Goal: Transaction & Acquisition: Purchase product/service

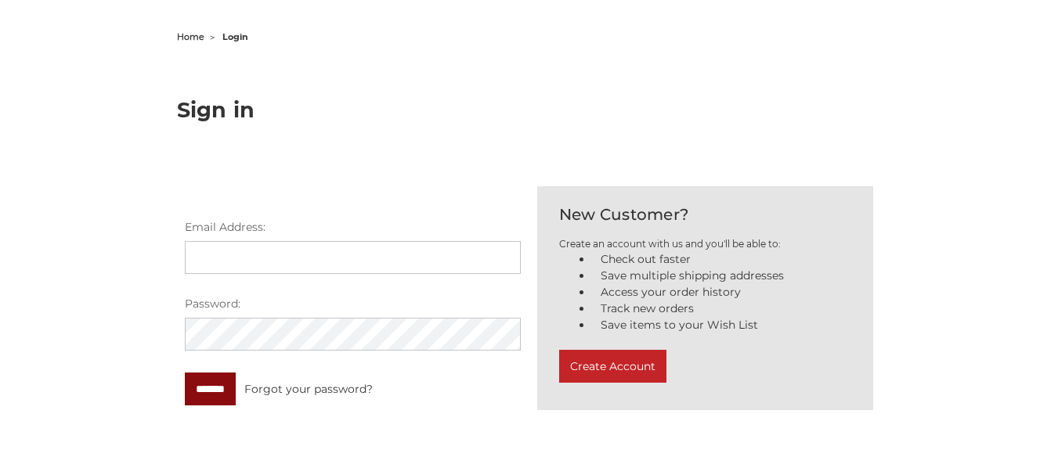
type input "**********"
click at [224, 395] on input "*******" at bounding box center [210, 389] width 51 height 33
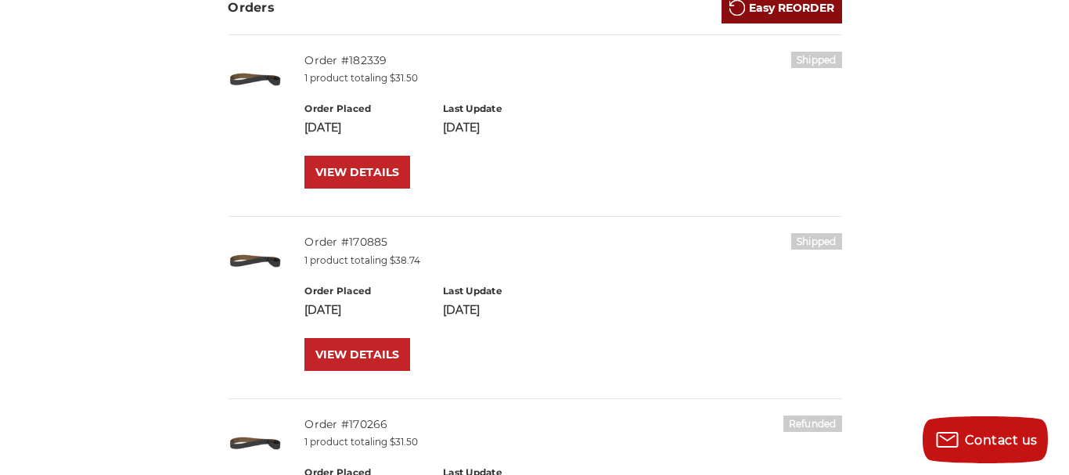
scroll to position [313, 0]
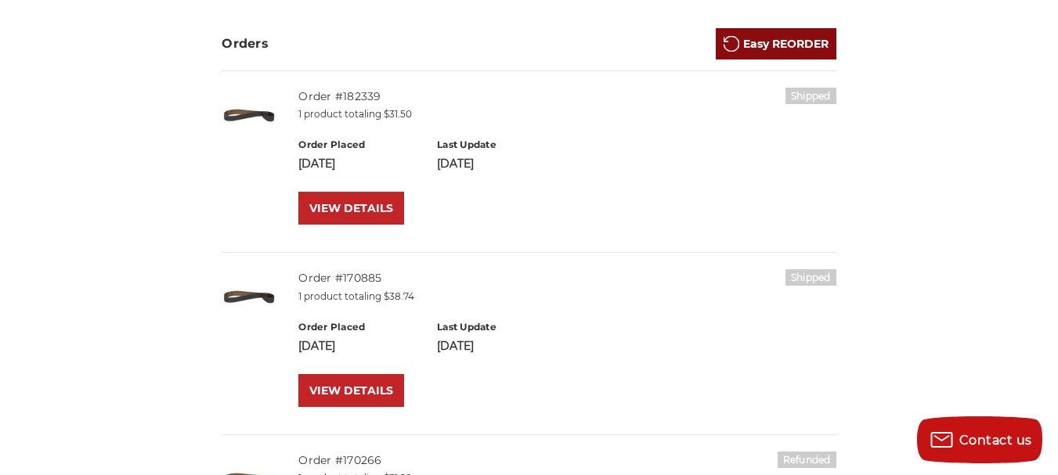
click at [787, 45] on link "Easy REORDER" at bounding box center [776, 43] width 121 height 31
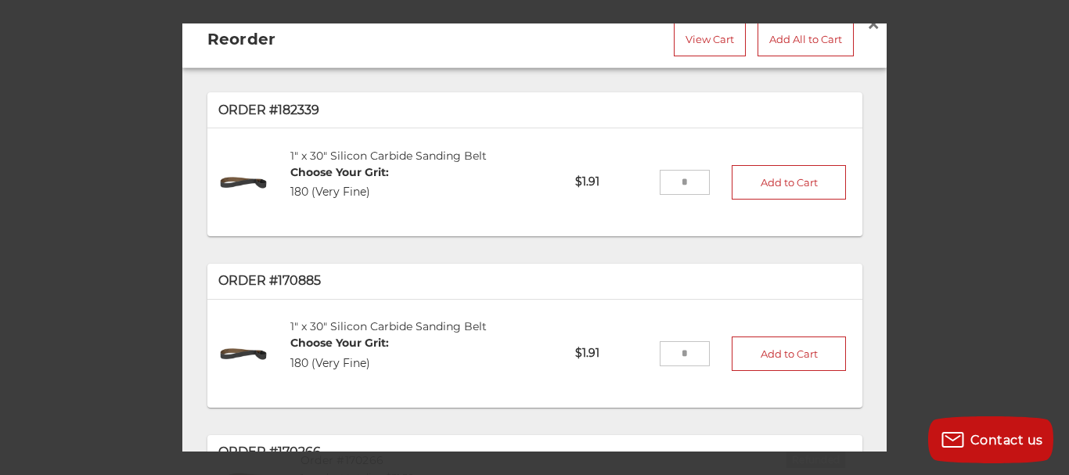
scroll to position [0, 0]
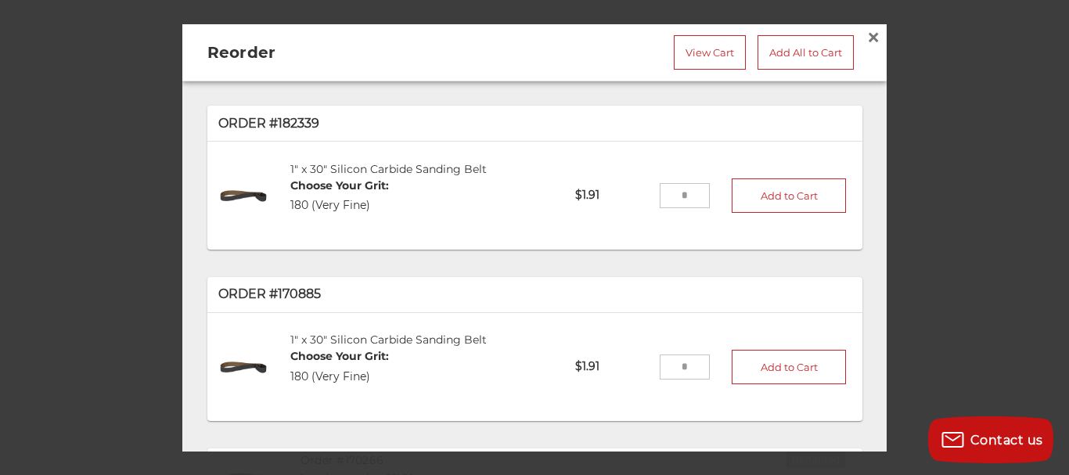
click at [661, 195] on input "tel" at bounding box center [685, 195] width 51 height 25
click at [672, 195] on input "tel" at bounding box center [685, 195] width 51 height 25
click at [778, 202] on button "Add to Cart" at bounding box center [789, 195] width 114 height 34
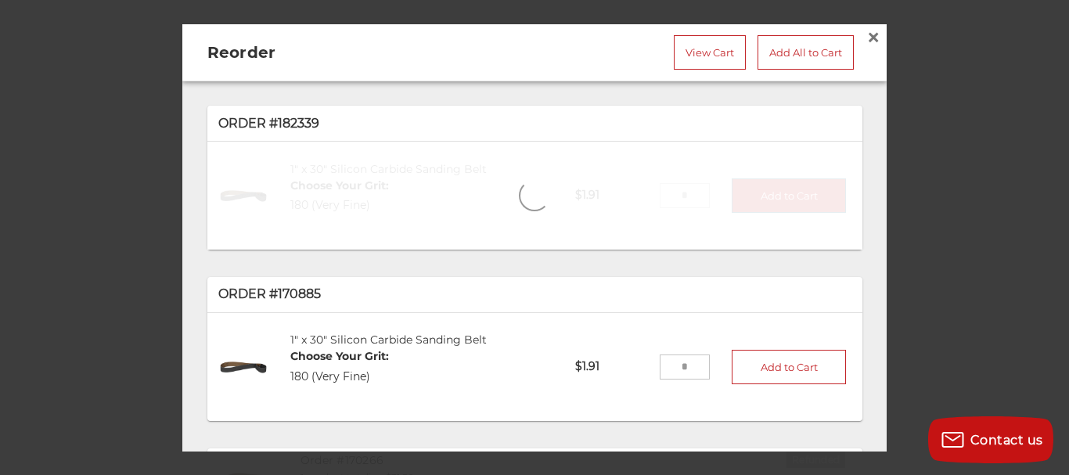
type input "*"
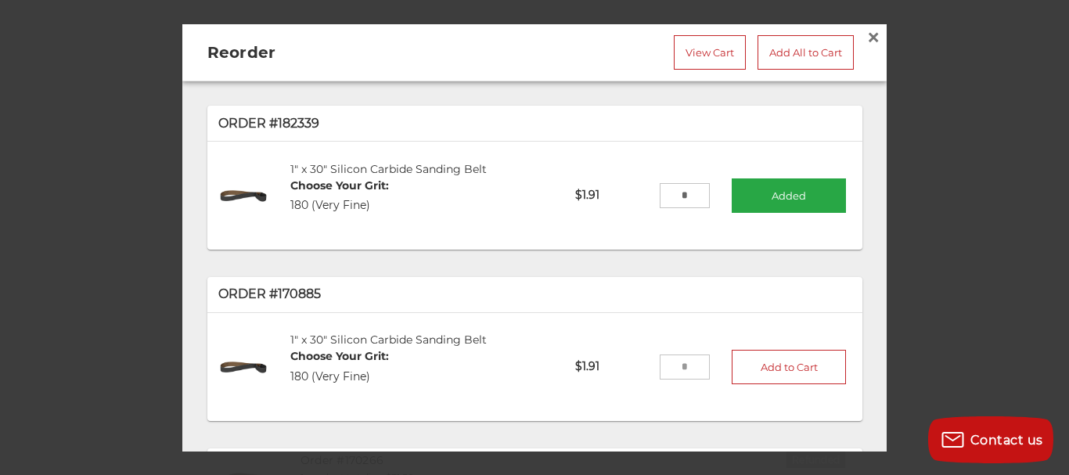
click at [674, 197] on input "*" at bounding box center [685, 195] width 51 height 25
click at [700, 50] on link "View Cart" at bounding box center [710, 51] width 72 height 34
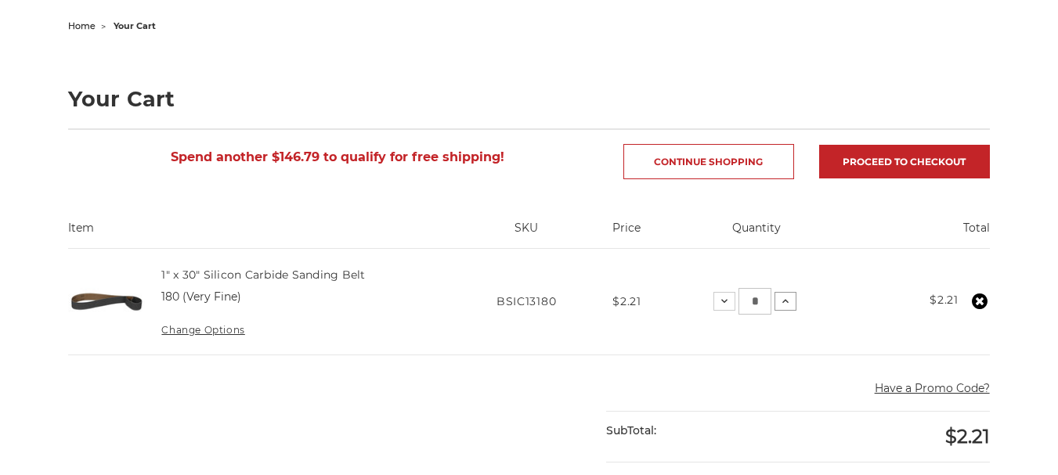
click at [784, 302] on icon at bounding box center [785, 301] width 13 height 13
click at [786, 302] on icon at bounding box center [785, 301] width 13 height 13
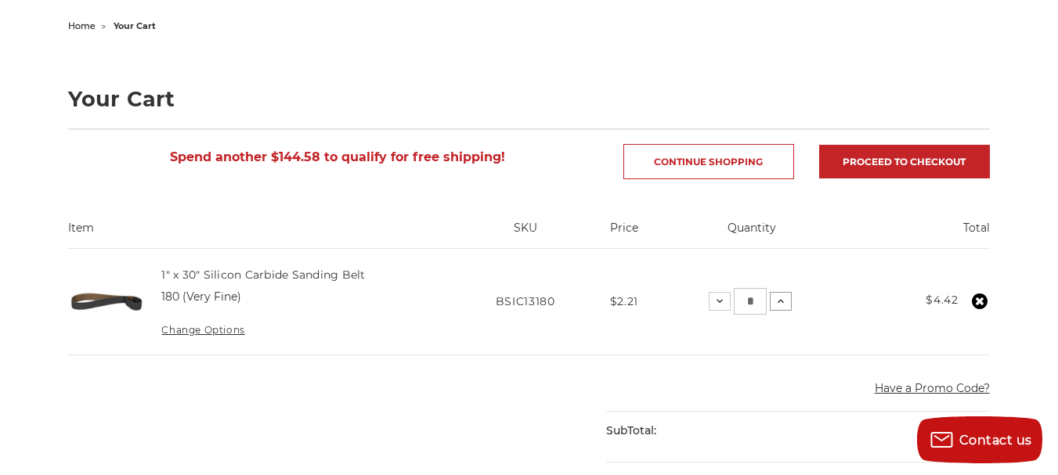
click at [786, 301] on button "Increase Quantity:" at bounding box center [781, 301] width 22 height 19
click at [786, 301] on icon at bounding box center [780, 301] width 13 height 13
click at [780, 301] on icon at bounding box center [779, 301] width 13 height 13
click at [780, 301] on icon at bounding box center [776, 301] width 13 height 13
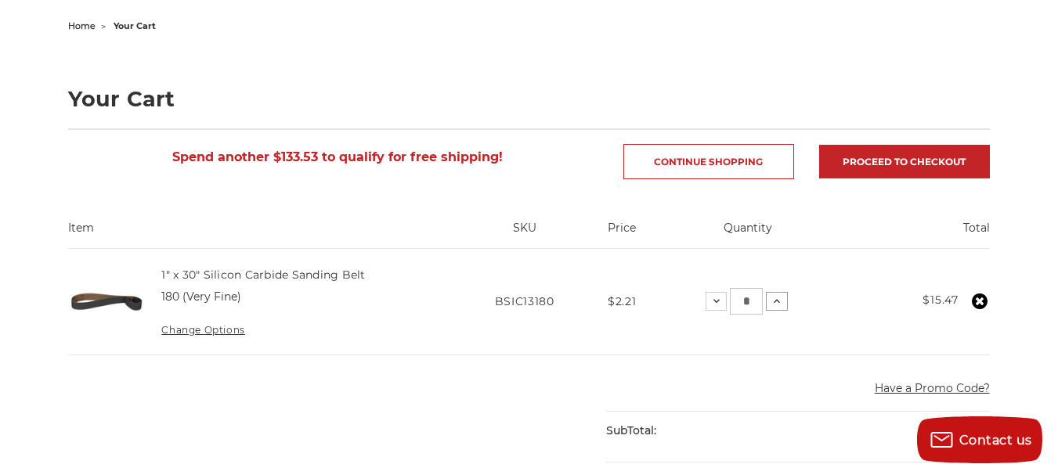
click at [780, 299] on icon at bounding box center [776, 301] width 13 height 13
click at [780, 299] on icon at bounding box center [774, 301] width 13 height 13
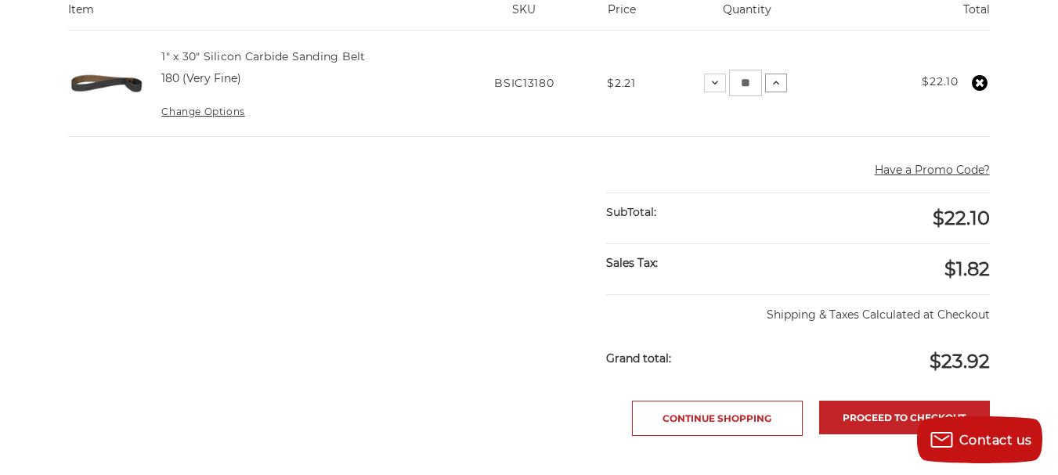
scroll to position [235, 0]
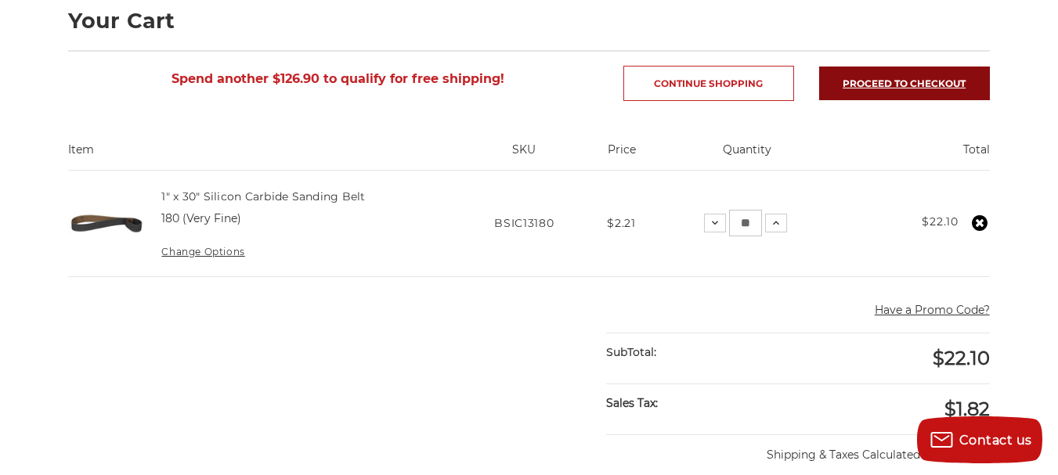
click at [881, 96] on link "Proceed to checkout" at bounding box center [904, 84] width 171 height 34
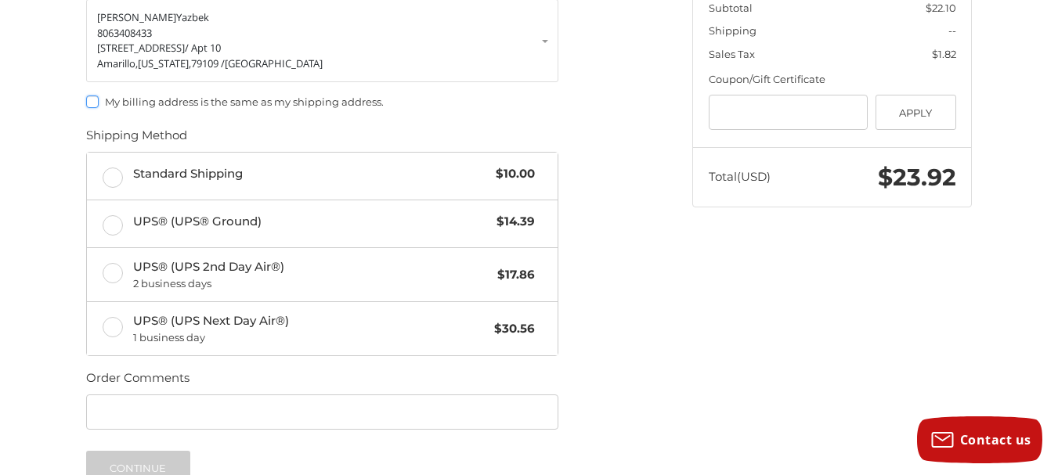
scroll to position [341, 0]
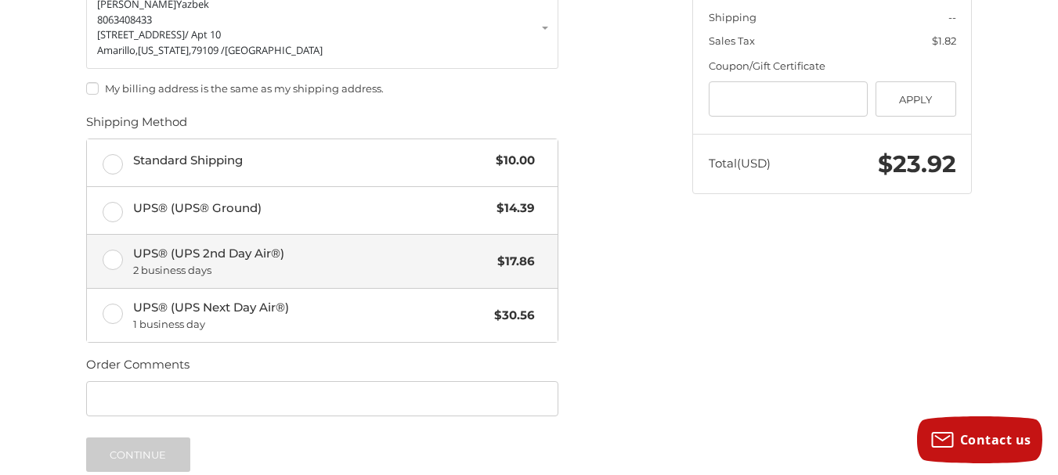
click at [107, 264] on label "UPS® (UPS 2nd Day Air®) 2 business days $17.86" at bounding box center [322, 261] width 470 height 53
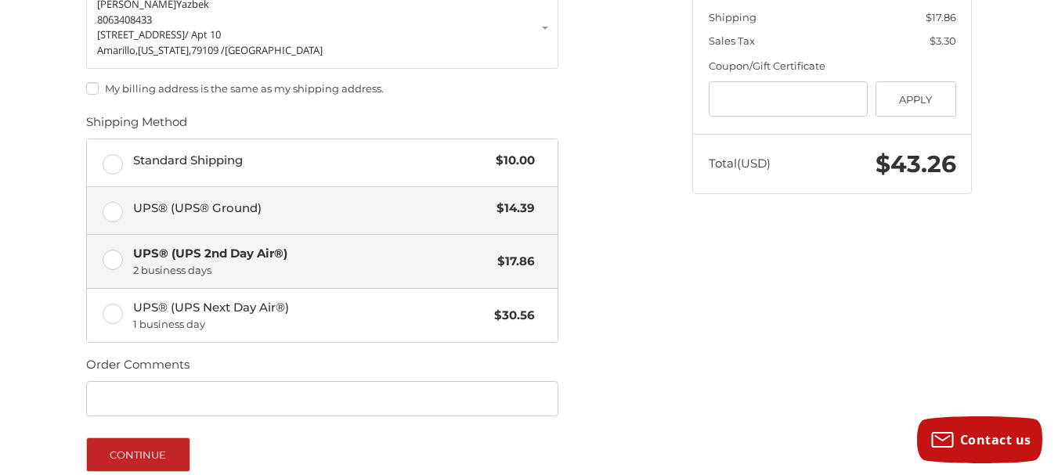
click at [108, 220] on label "UPS® (UPS® Ground) $14.39" at bounding box center [322, 210] width 470 height 47
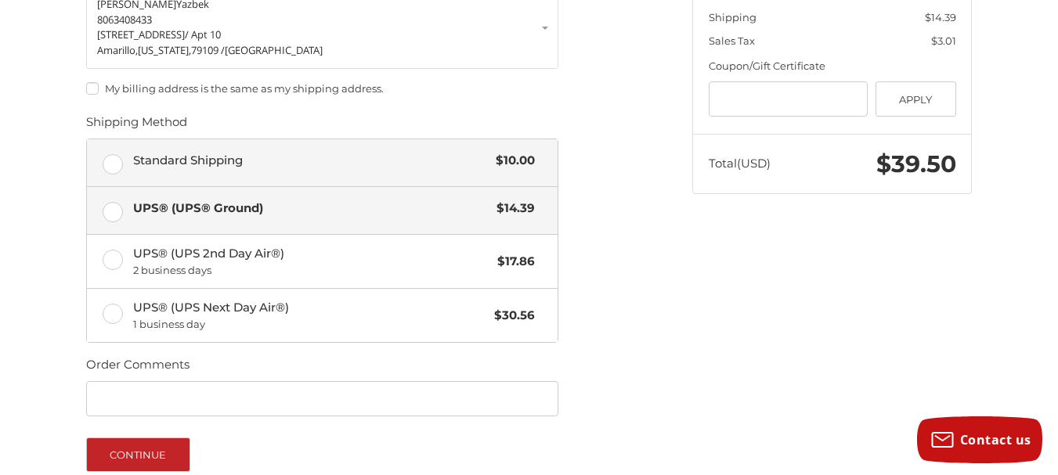
click at [109, 175] on label "Standard Shipping $10.00" at bounding box center [322, 162] width 470 height 47
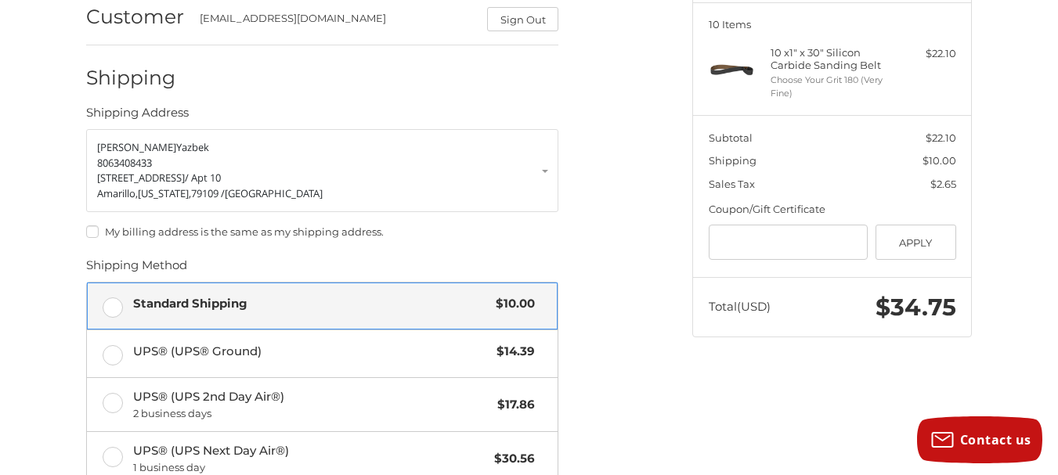
scroll to position [504, 0]
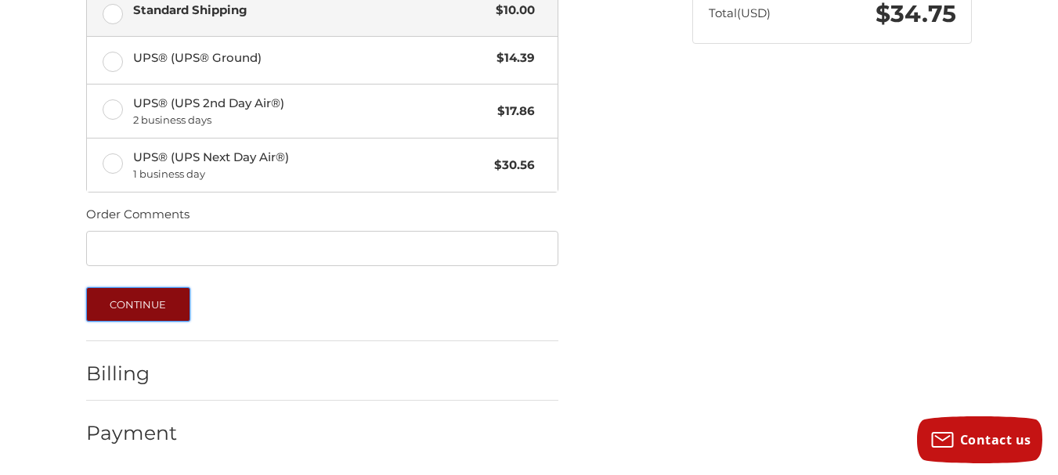
click at [121, 312] on button "Continue" at bounding box center [138, 304] width 104 height 34
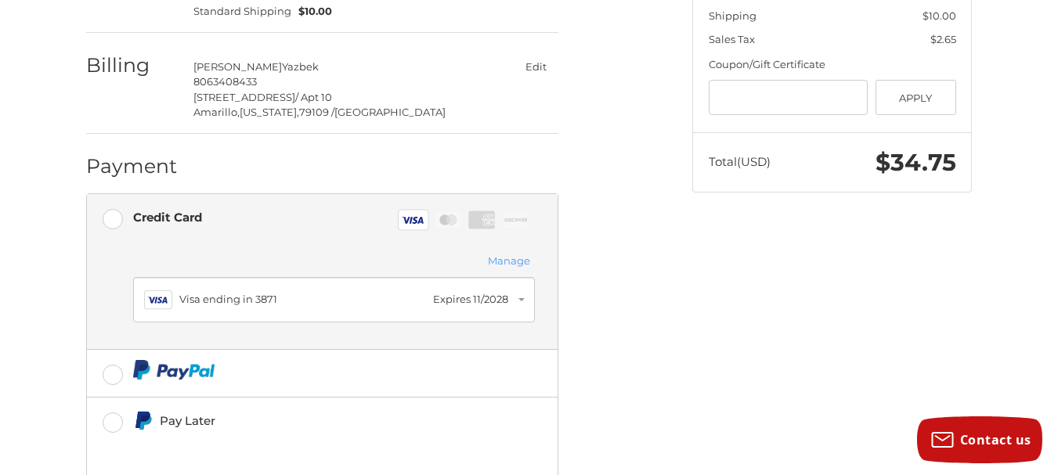
scroll to position [421, 0]
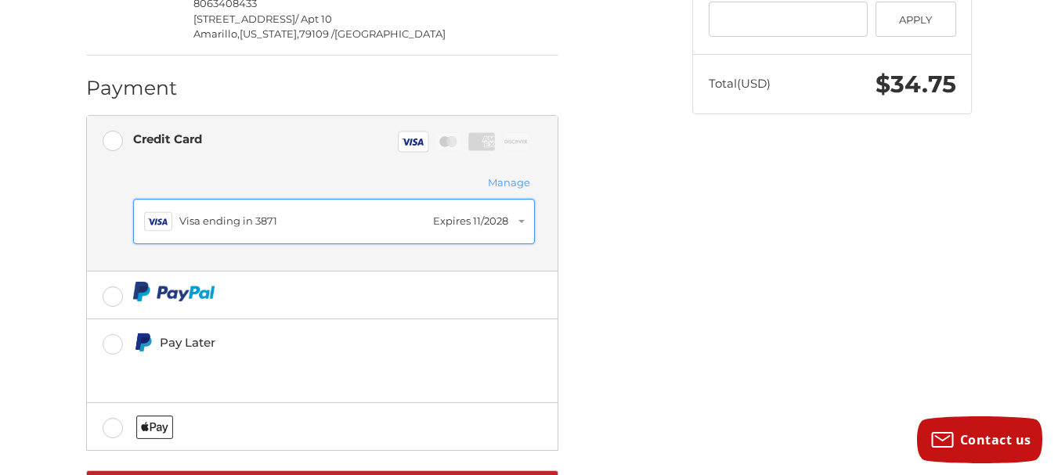
click at [520, 232] on div "Visa Visa ending in 3871 Expires 11/2028" at bounding box center [334, 221] width 380 height 28
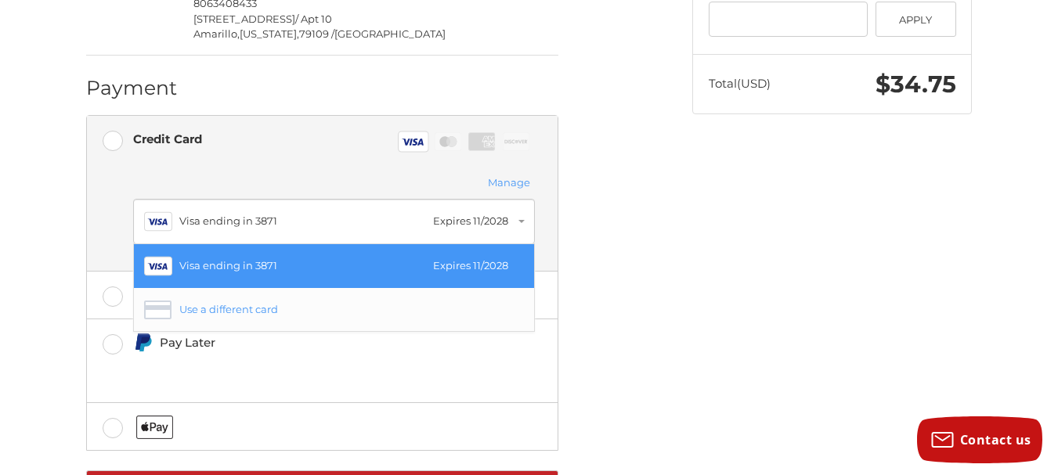
click at [231, 318] on div "Use a different card" at bounding box center [347, 310] width 337 height 16
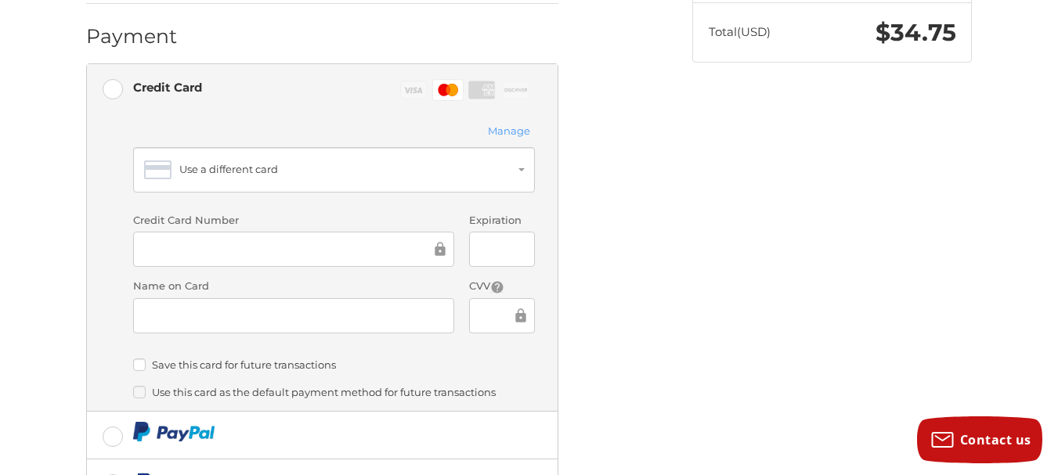
scroll to position [499, 0]
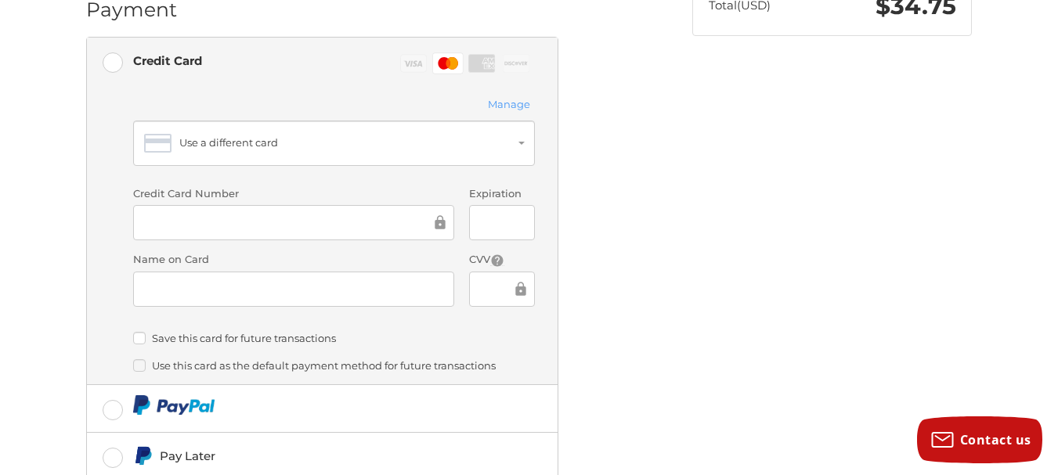
click at [708, 222] on div "Spend another $126.90 to qualify for free shipping! Customer truckin_dj@yahoo.c…" at bounding box center [528, 141] width 939 height 1037
click at [701, 327] on div "Spend another $126.90 to qualify for free shipping! Customer truckin_dj@yahoo.c…" at bounding box center [528, 141] width 939 height 1037
click at [657, 316] on div "Spend another $126.90 to qualify for free shipping! Customer truckin_dj@yahoo.c…" at bounding box center [377, 134] width 606 height 1022
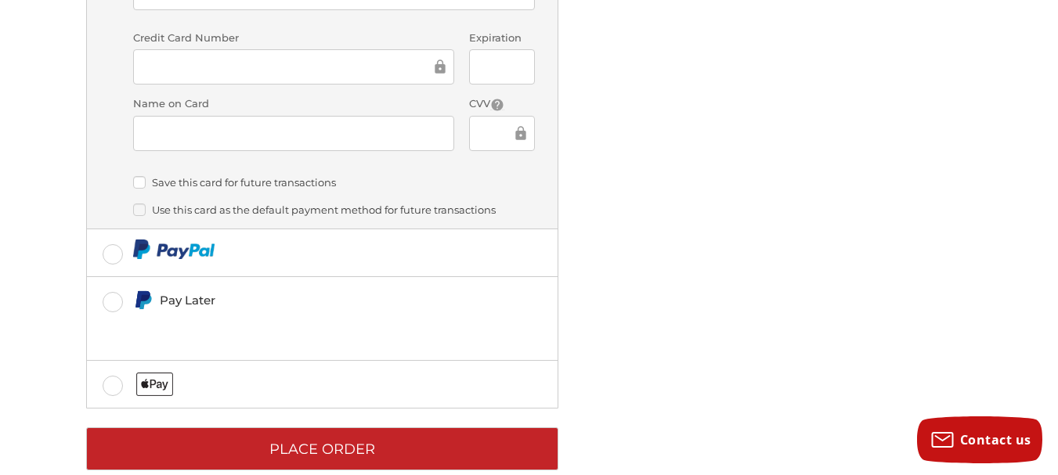
scroll to position [656, 0]
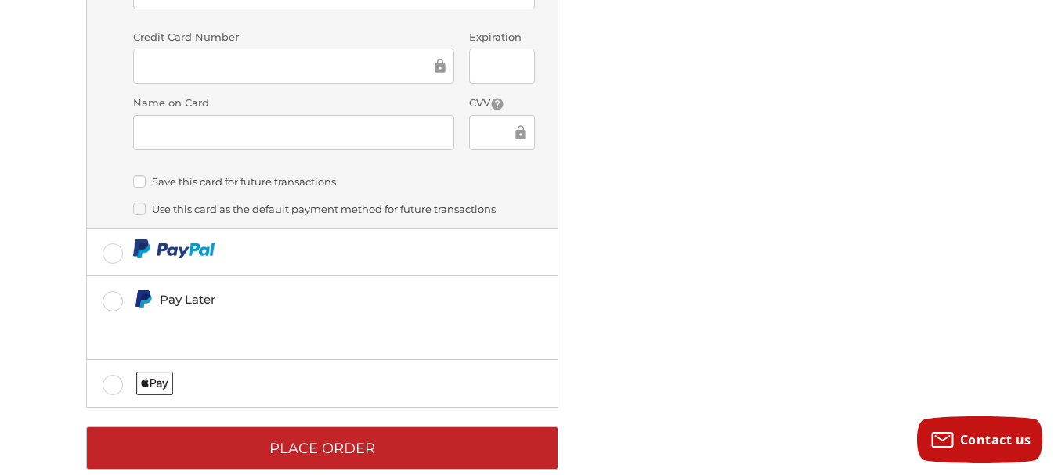
click at [141, 188] on label "Save this card for future transactions" at bounding box center [334, 181] width 402 height 13
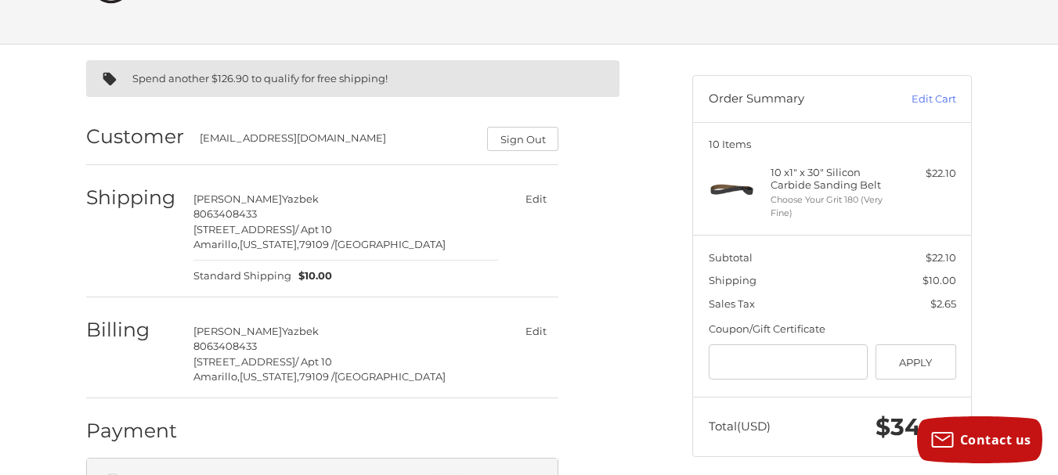
scroll to position [0, 0]
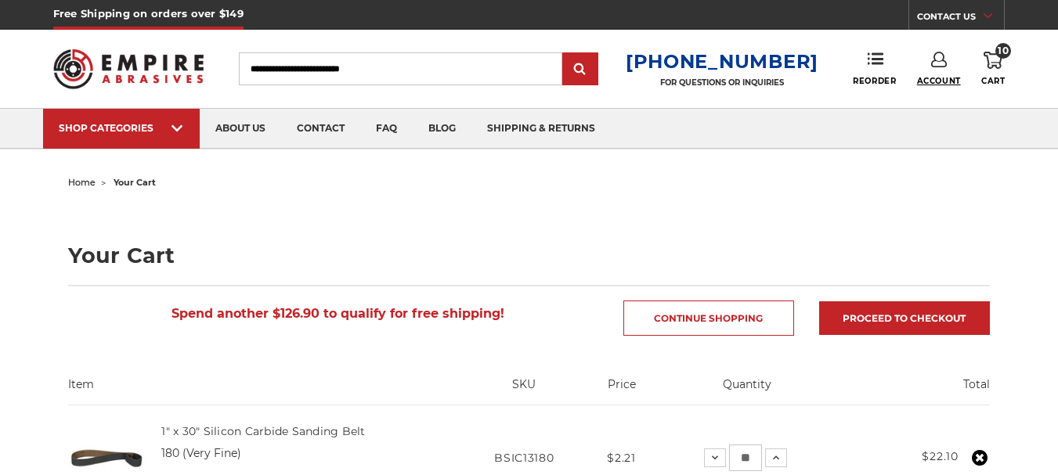
click at [917, 78] on span "Account" at bounding box center [939, 81] width 44 height 10
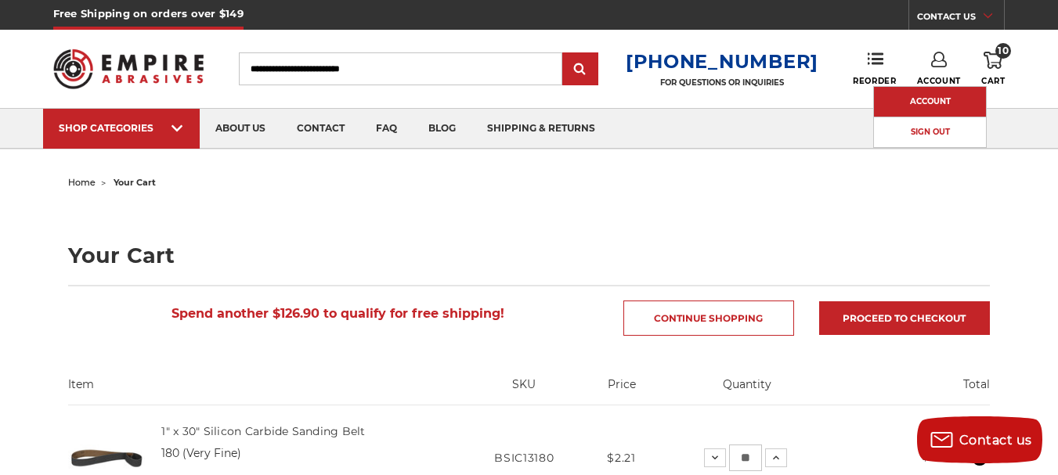
click at [909, 96] on link "Account" at bounding box center [930, 102] width 112 height 30
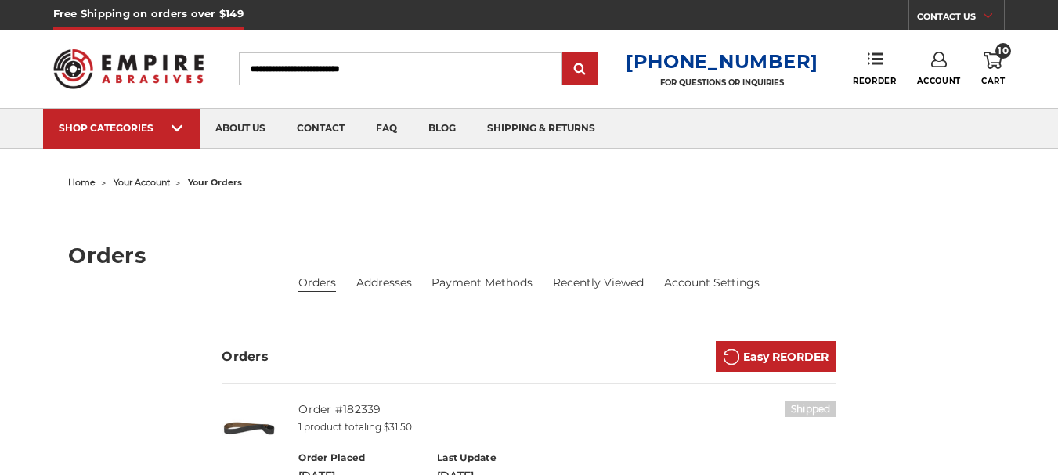
click at [576, 124] on link "shipping & returns" at bounding box center [540, 129] width 139 height 40
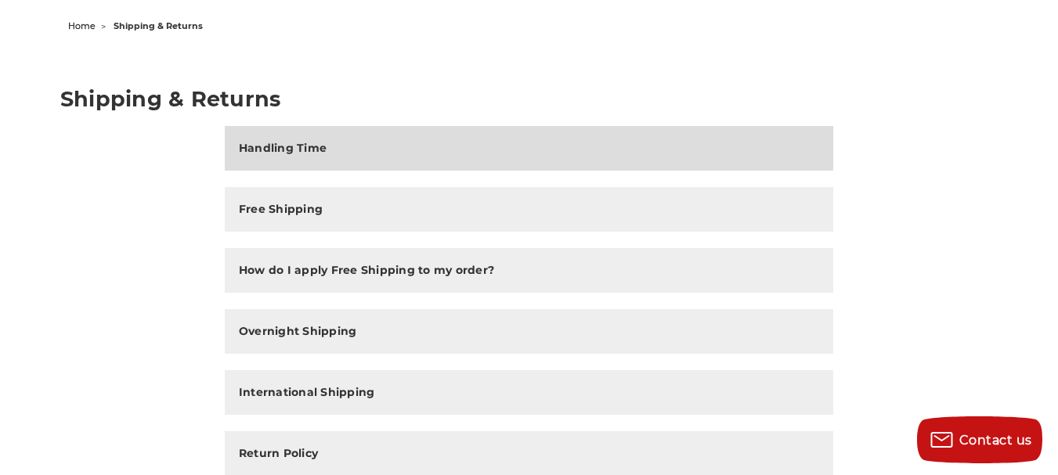
click at [297, 144] on h2 "Handling Time" at bounding box center [283, 148] width 88 height 16
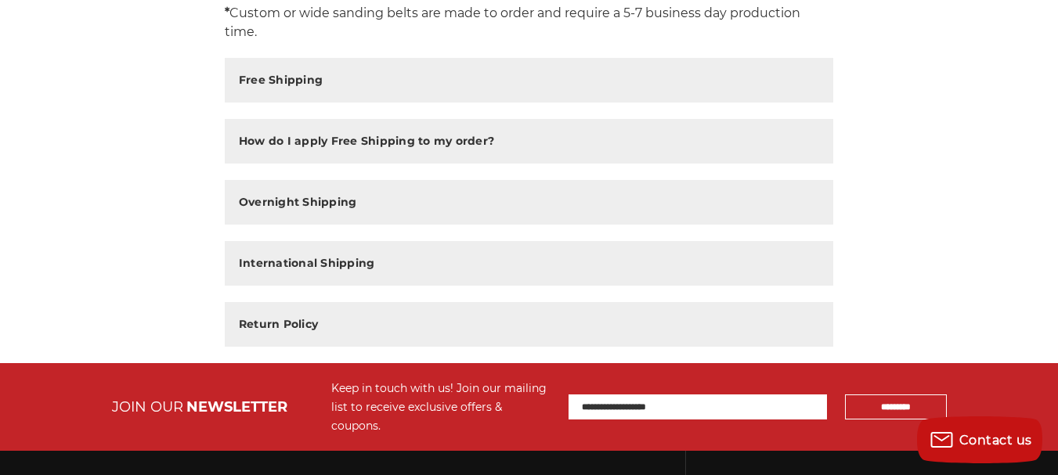
scroll to position [470, 0]
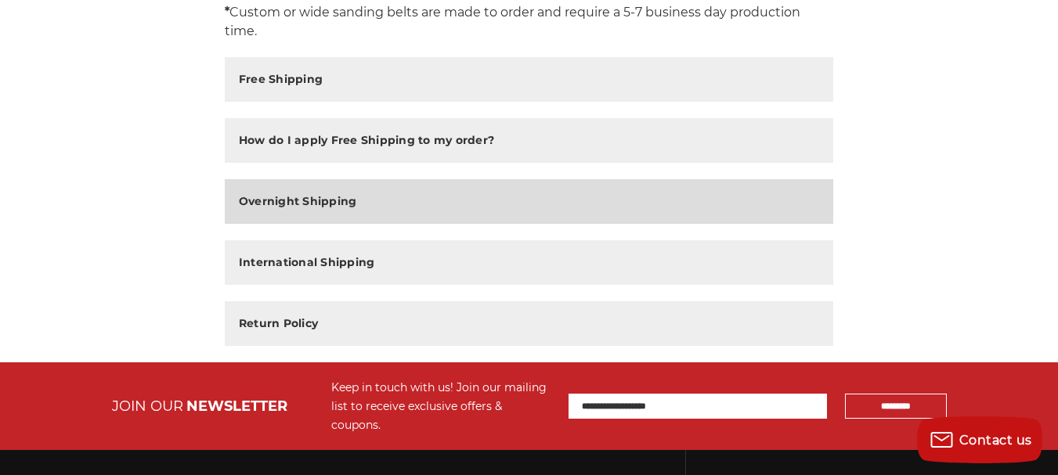
click at [310, 196] on h2 "Overnight Shipping" at bounding box center [298, 201] width 118 height 16
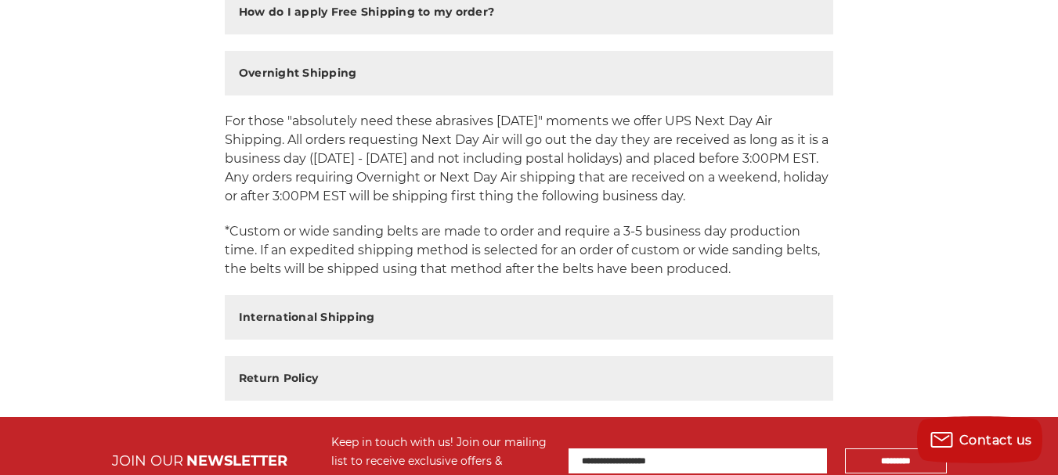
scroll to position [626, 0]
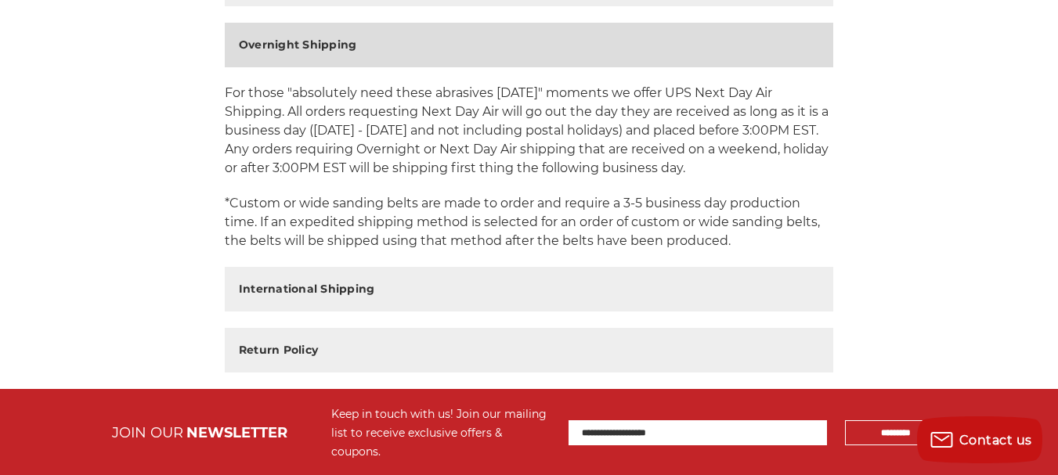
click at [326, 45] on h2 "Overnight Shipping" at bounding box center [298, 45] width 118 height 16
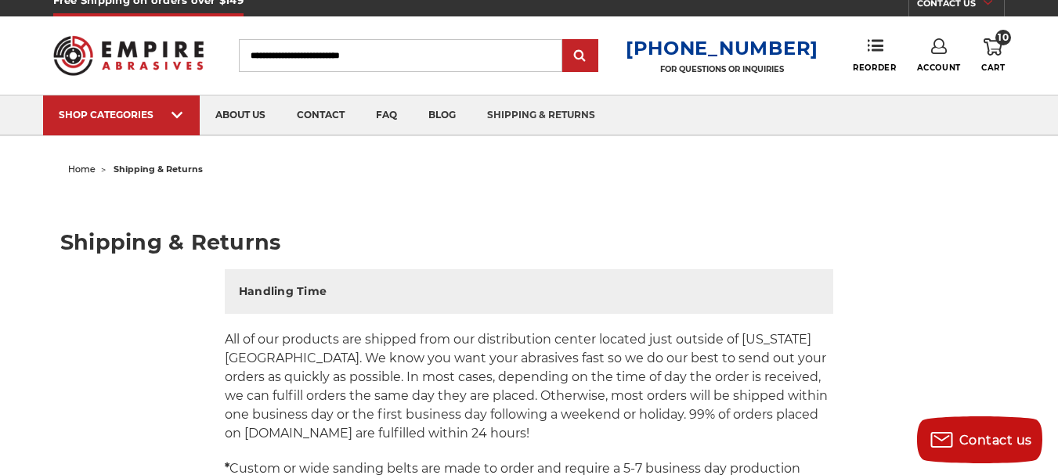
scroll to position [0, 0]
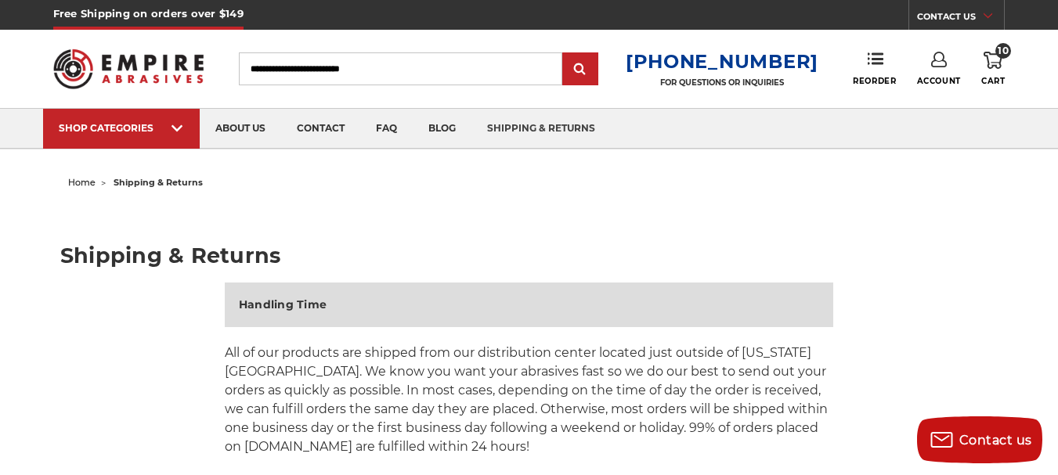
click at [320, 300] on h2 "Handling Time" at bounding box center [283, 305] width 88 height 16
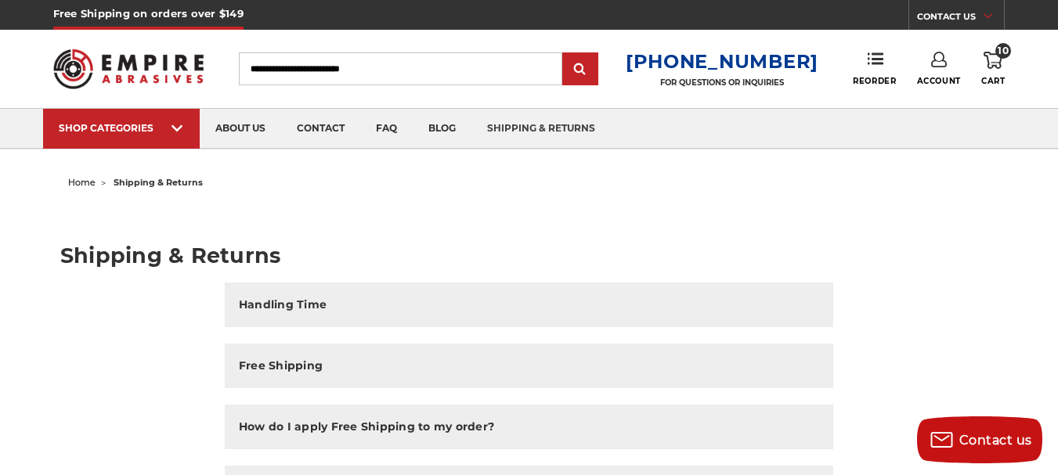
click at [921, 69] on link "Account" at bounding box center [939, 69] width 44 height 34
click at [918, 133] on link "Sign Out" at bounding box center [930, 132] width 112 height 31
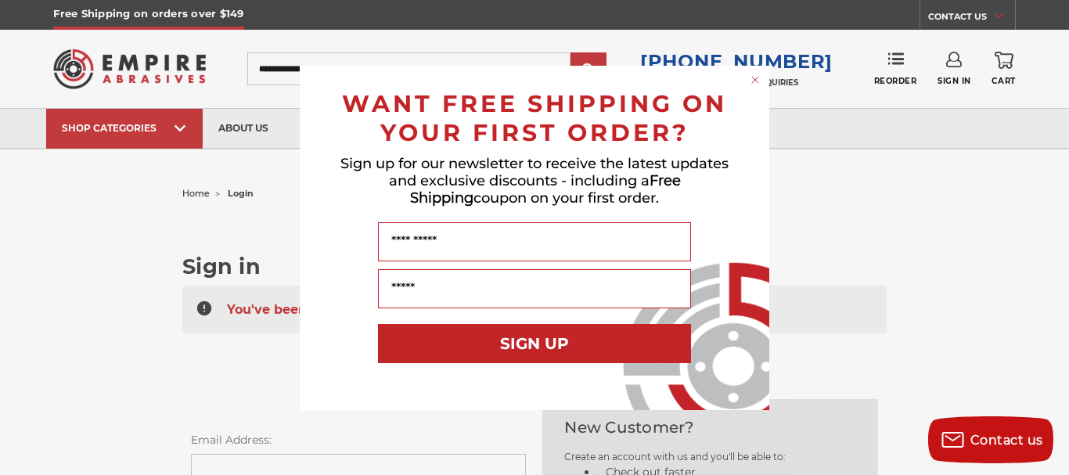
type input "**********"
click at [751, 77] on circle "Close dialog" at bounding box center [755, 79] width 15 height 15
